Goal: Transaction & Acquisition: Purchase product/service

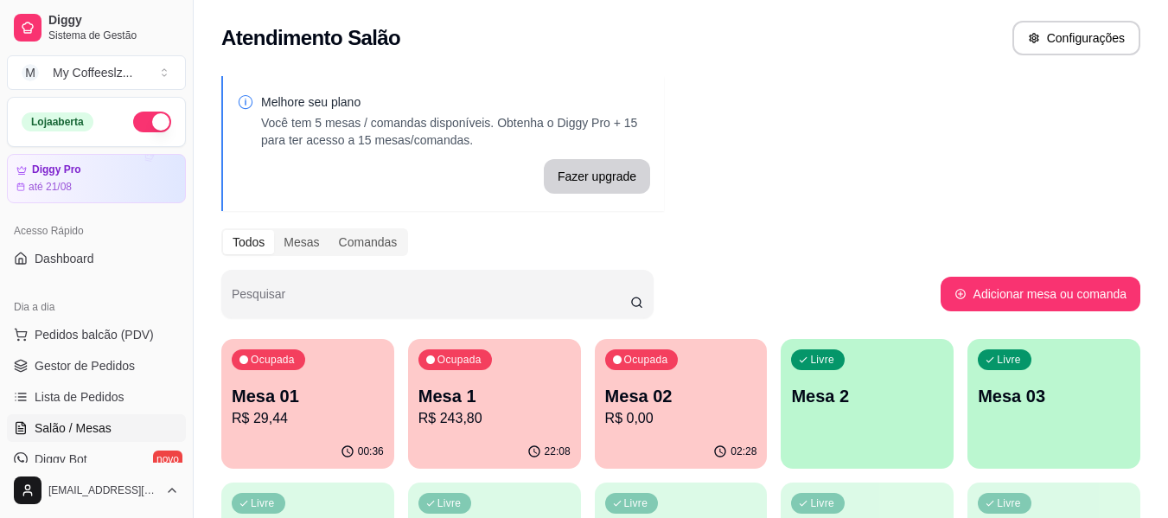
click at [640, 438] on div "02:28" at bounding box center [681, 452] width 173 height 34
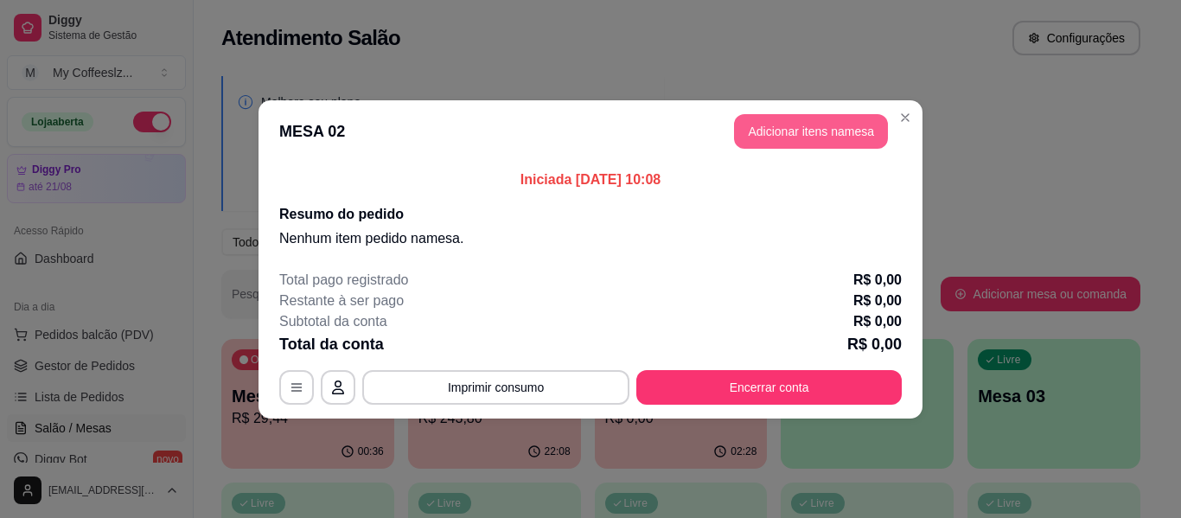
click at [751, 120] on button "Adicionar itens na mesa" at bounding box center [811, 131] width 154 height 35
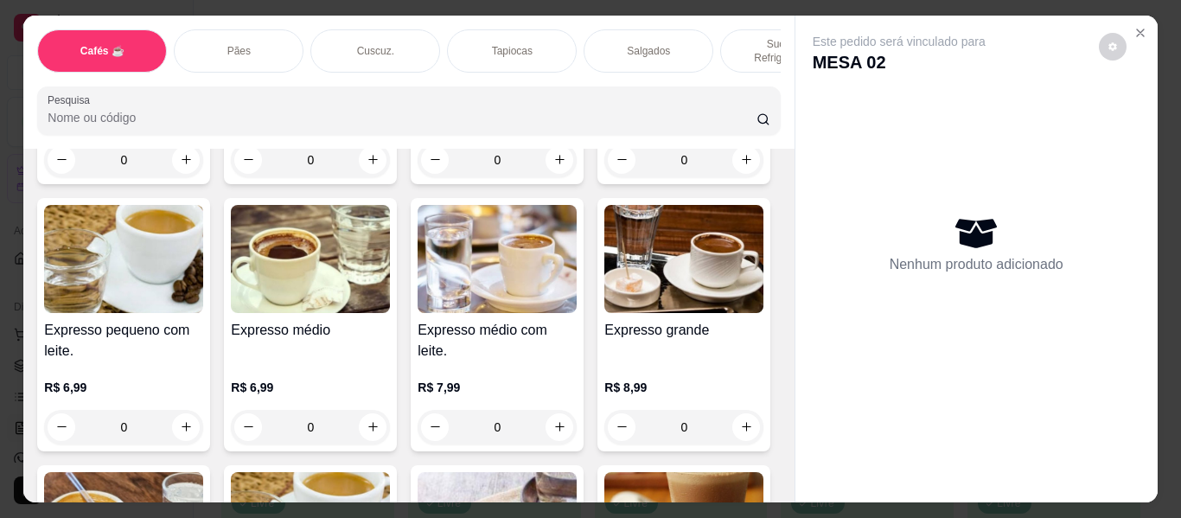
click at [629, 29] on div "Salgados" at bounding box center [649, 50] width 130 height 43
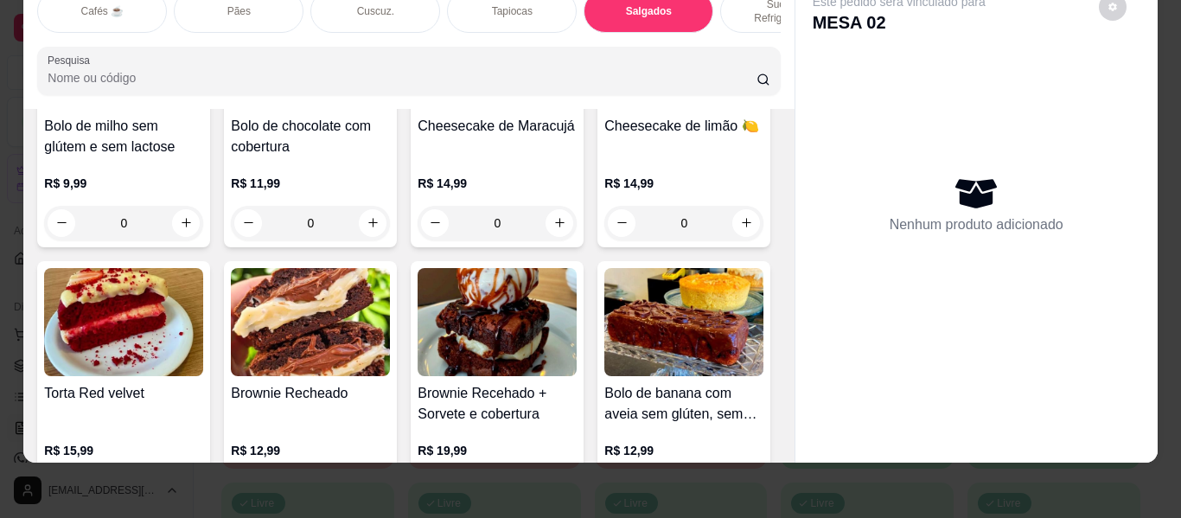
scroll to position [7725, 0]
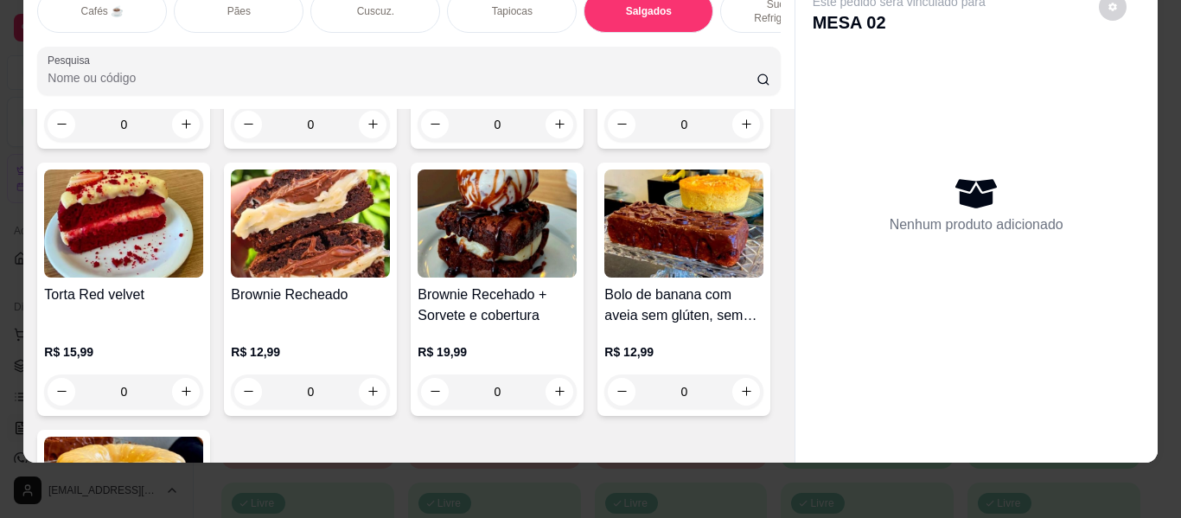
type input "1"
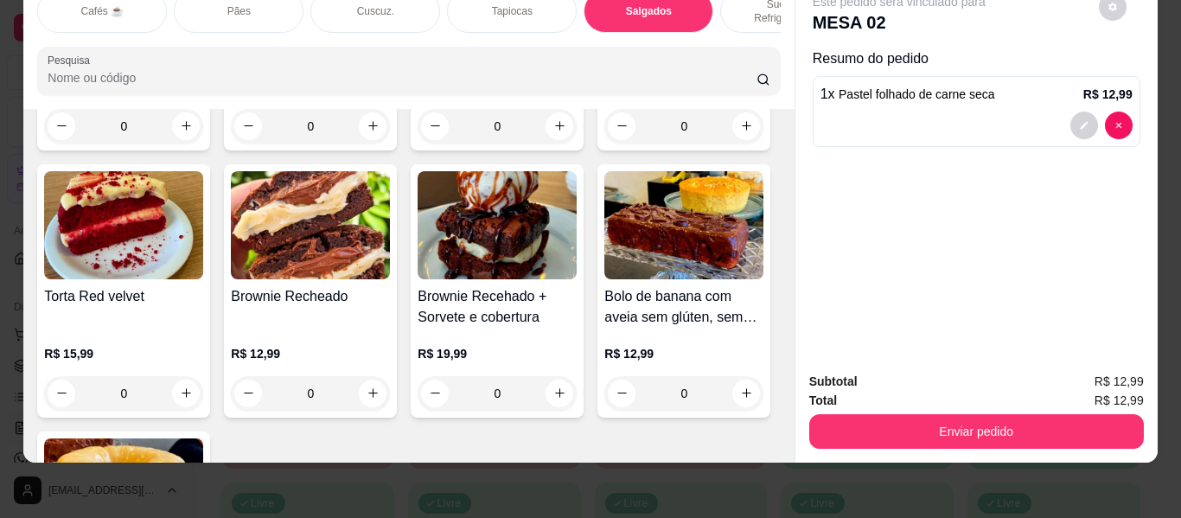
type input "1"
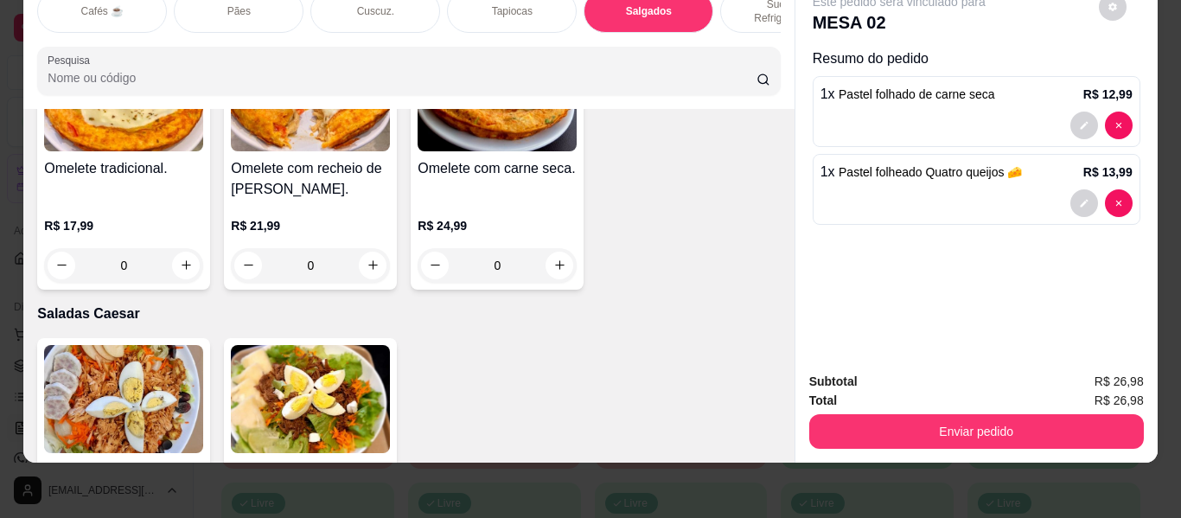
scroll to position [9368, 0]
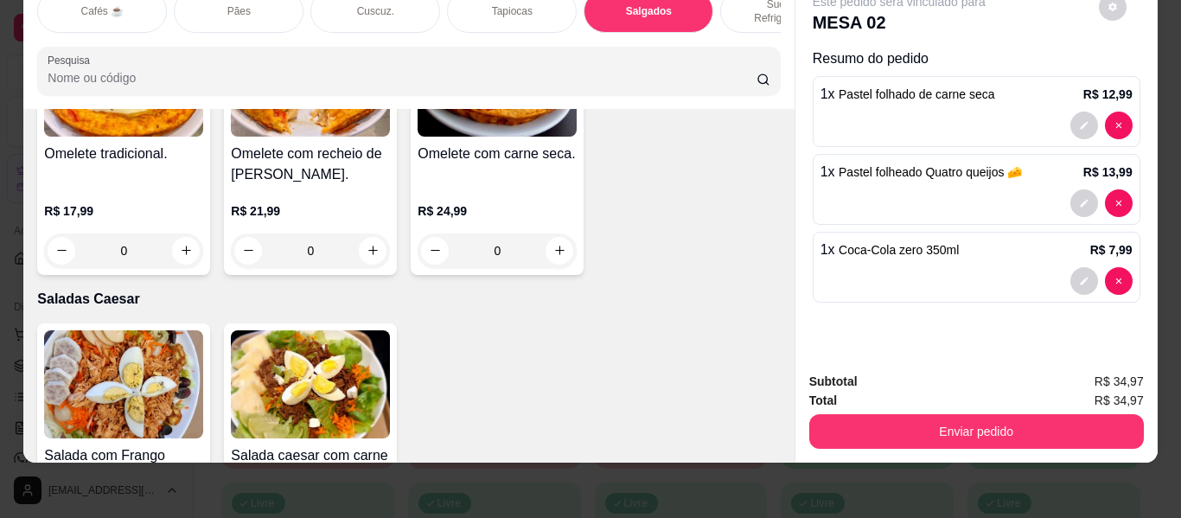
scroll to position [9282, 0]
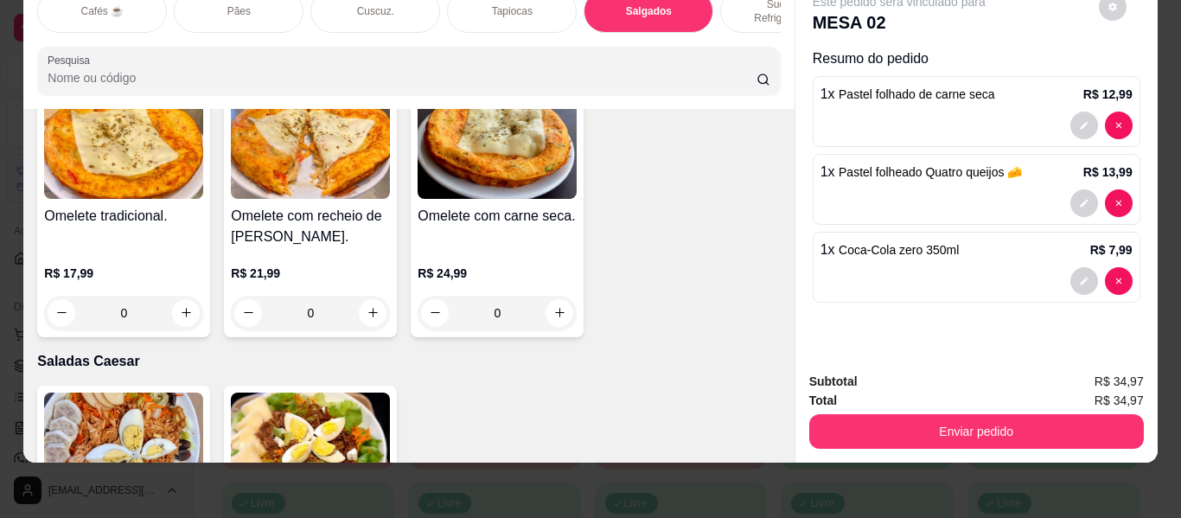
type input "2"
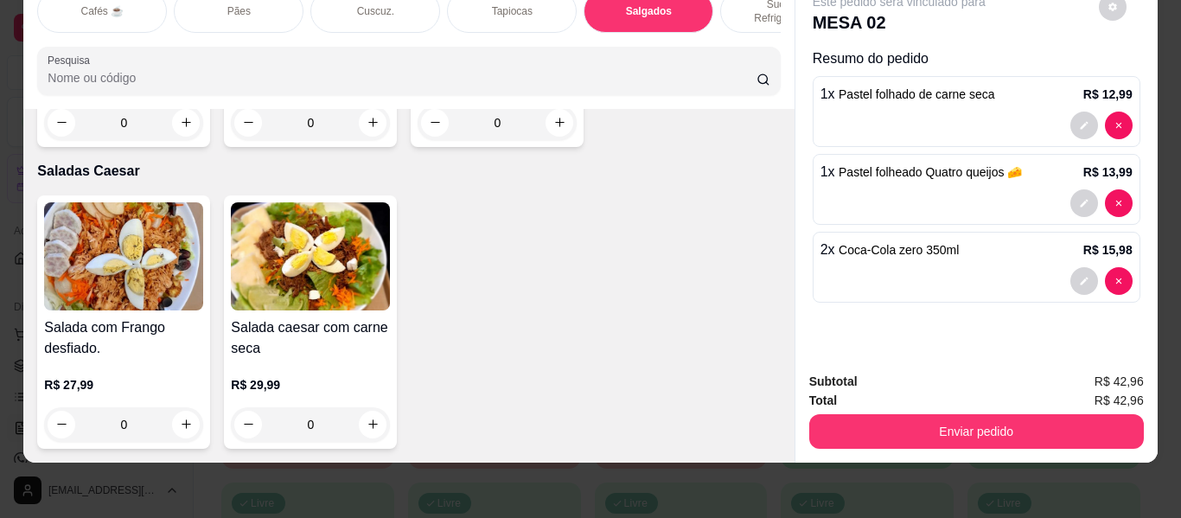
scroll to position [10665, 0]
